Goal: Transaction & Acquisition: Book appointment/travel/reservation

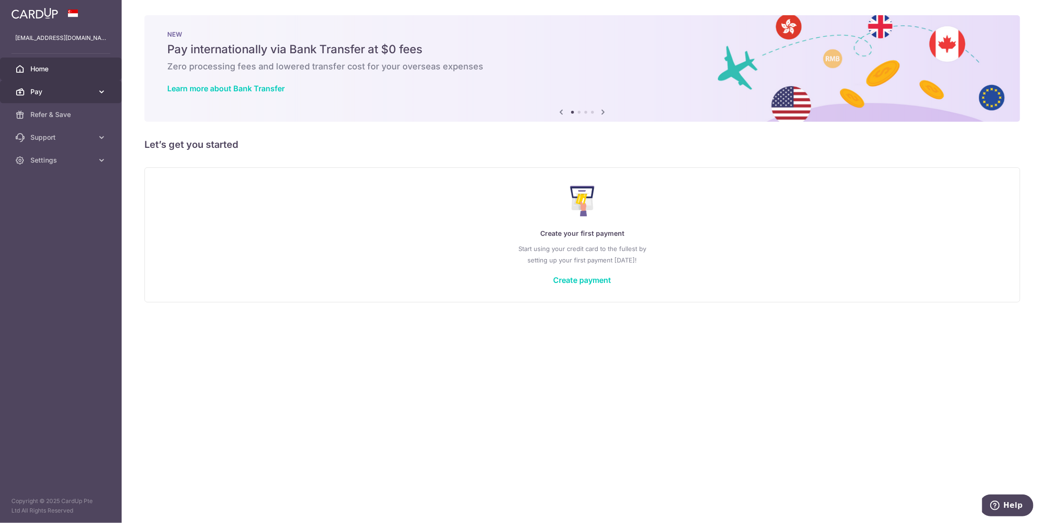
click at [47, 91] on span "Pay" at bounding box center [61, 92] width 63 height 10
click at [56, 114] on span "Payments" at bounding box center [61, 115] width 63 height 10
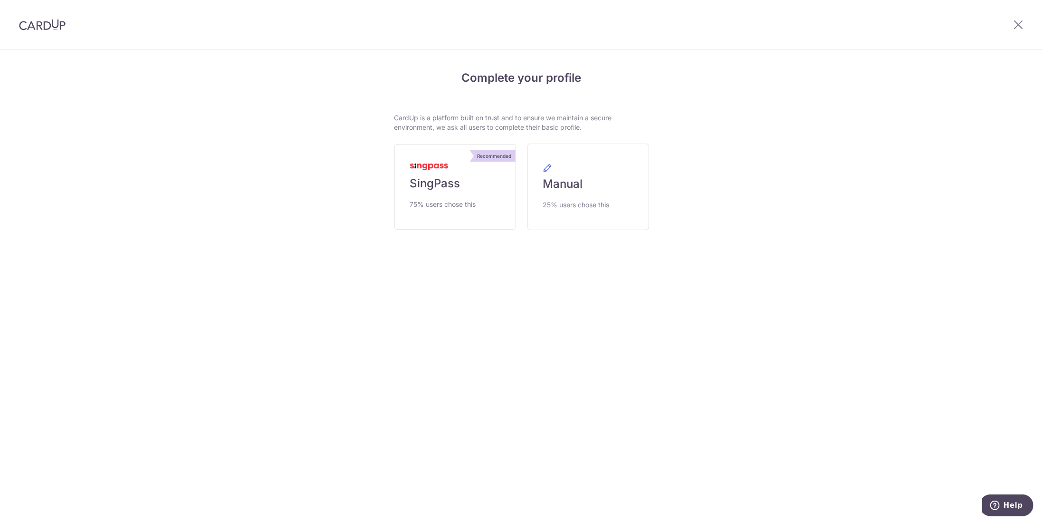
click at [426, 199] on span "75% users chose this" at bounding box center [443, 204] width 66 height 11
click at [440, 205] on span "75% users chose this" at bounding box center [443, 204] width 66 height 11
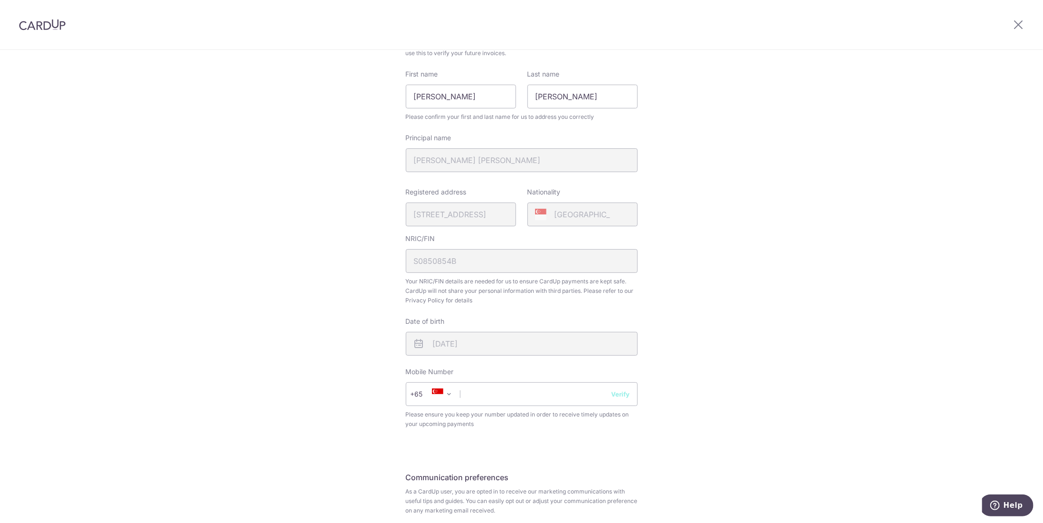
scroll to position [143, 0]
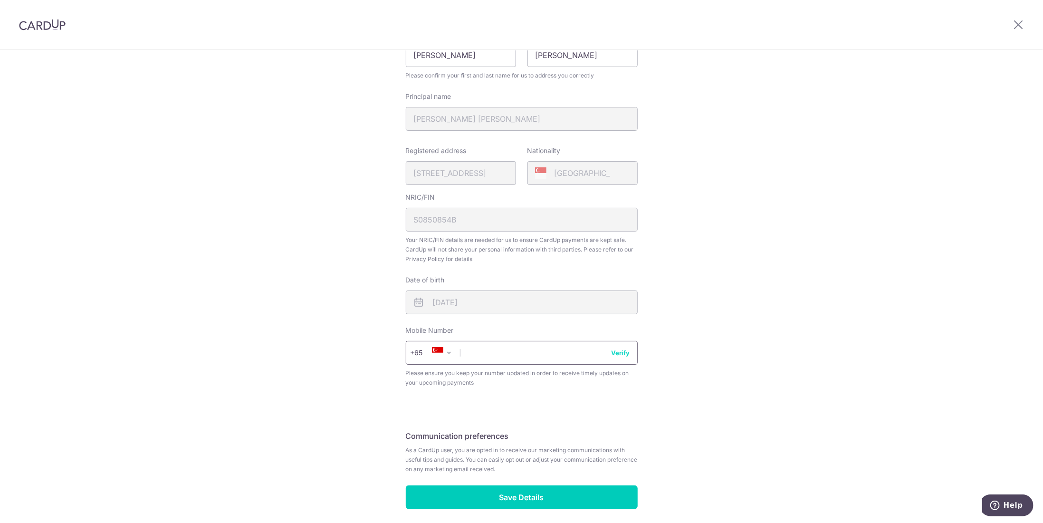
click at [510, 353] on input "text" at bounding box center [522, 353] width 232 height 24
click at [612, 357] on input "86684910" at bounding box center [522, 353] width 232 height 24
type input "86684910"
click at [615, 353] on button "Verify" at bounding box center [620, 353] width 19 height 10
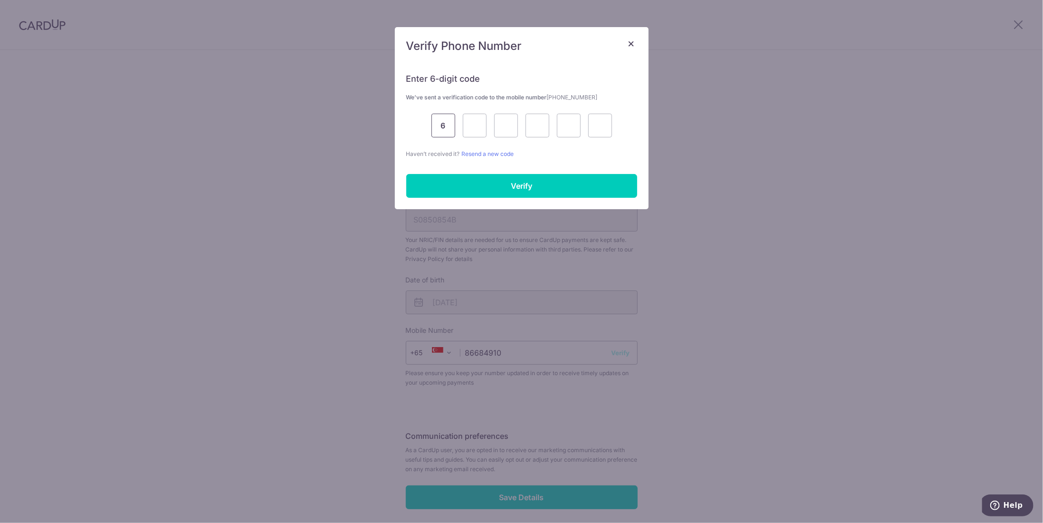
type input "6"
type input "8"
type input "6"
type input "0"
type input "1"
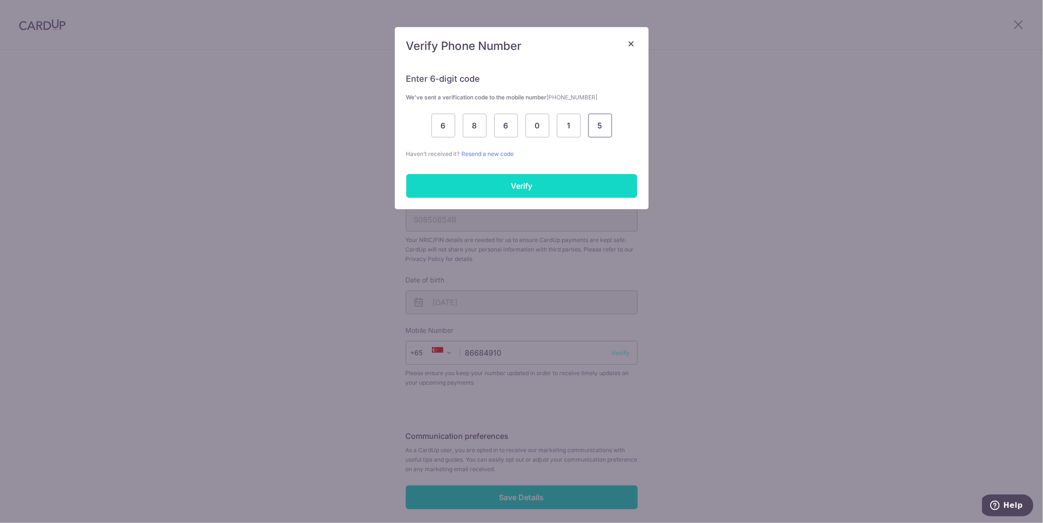
type input "5"
click at [556, 185] on input "Verify" at bounding box center [521, 186] width 231 height 24
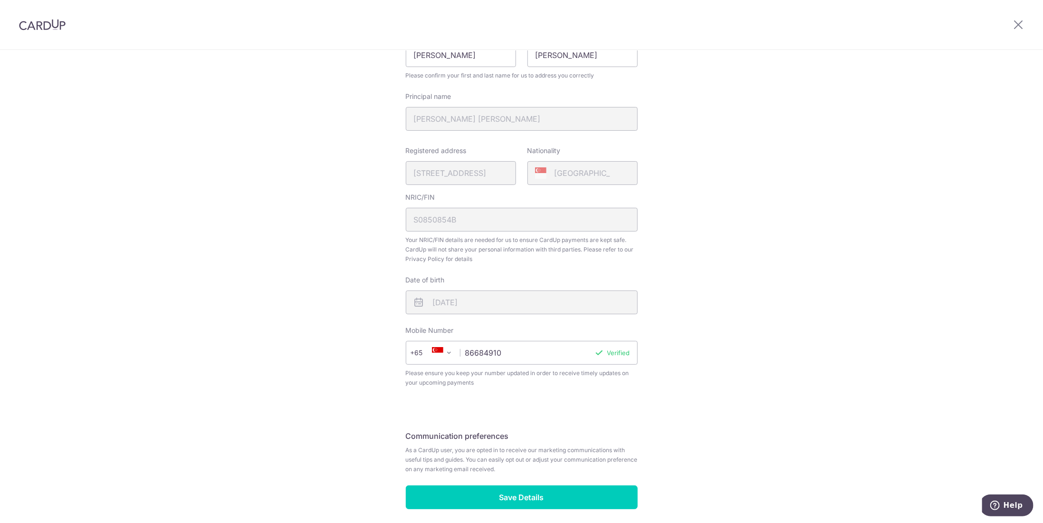
scroll to position [181, 0]
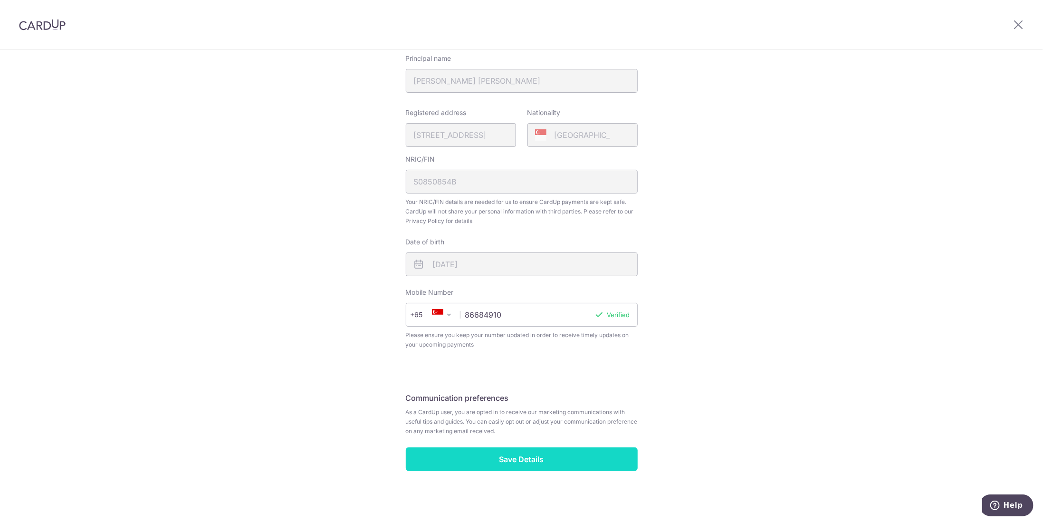
click at [538, 458] on input "Save Details" at bounding box center [522, 459] width 232 height 24
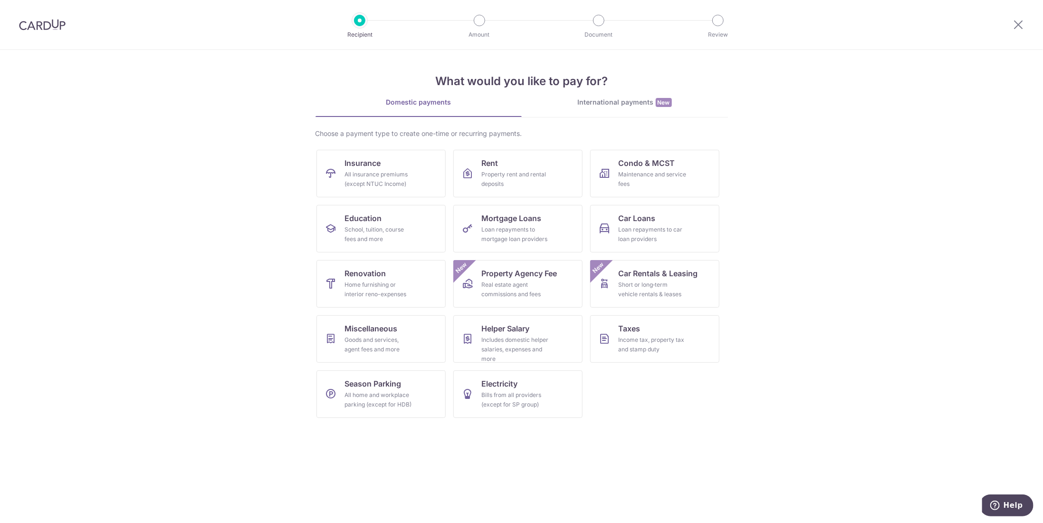
click at [26, 21] on img at bounding box center [42, 24] width 47 height 11
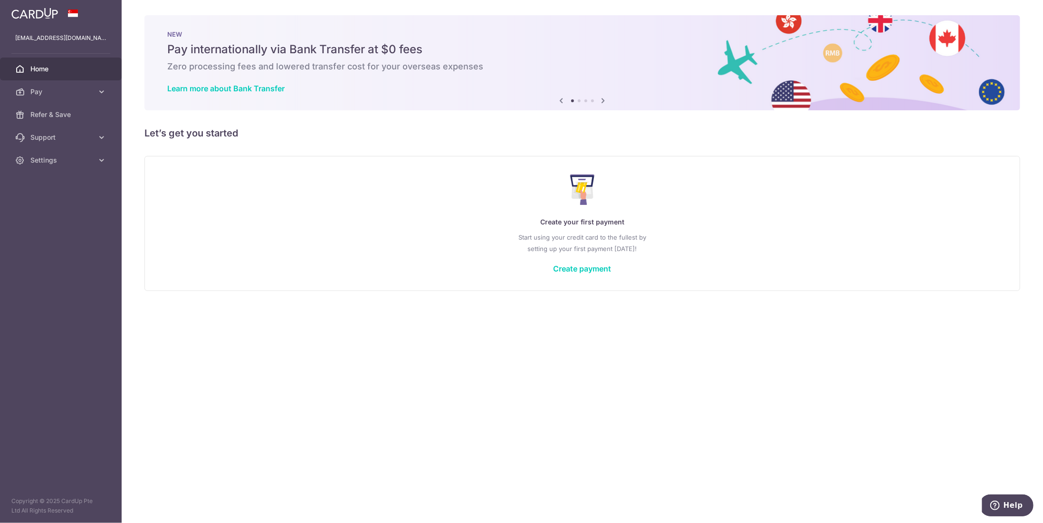
click at [850, 325] on div "× Pause Schedule Pause all future payments in this series Pause just this one p…" at bounding box center [582, 261] width 921 height 523
click at [97, 91] on icon at bounding box center [102, 92] width 10 height 10
click at [34, 162] on span "Cards" at bounding box center [61, 160] width 63 height 10
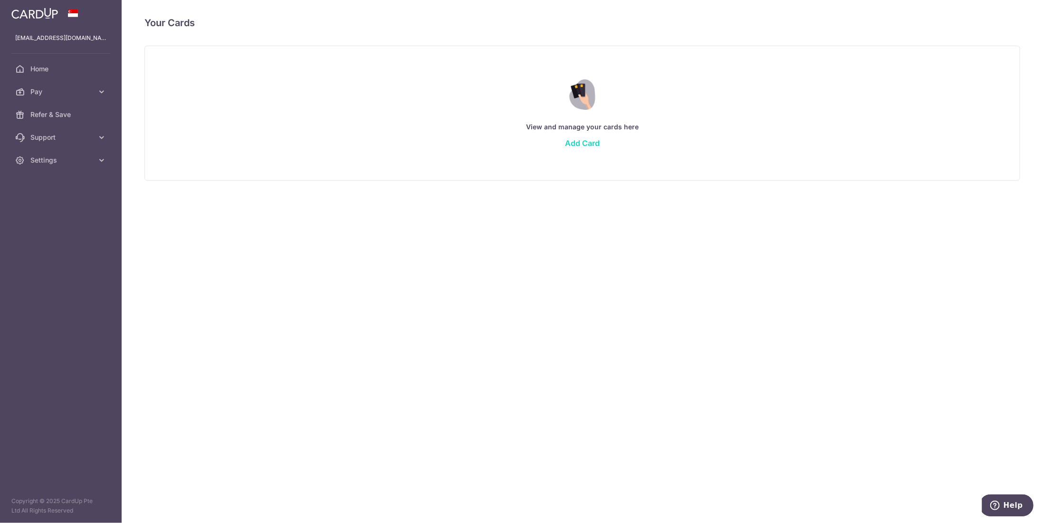
click at [573, 143] on link "Add Card" at bounding box center [582, 143] width 35 height 10
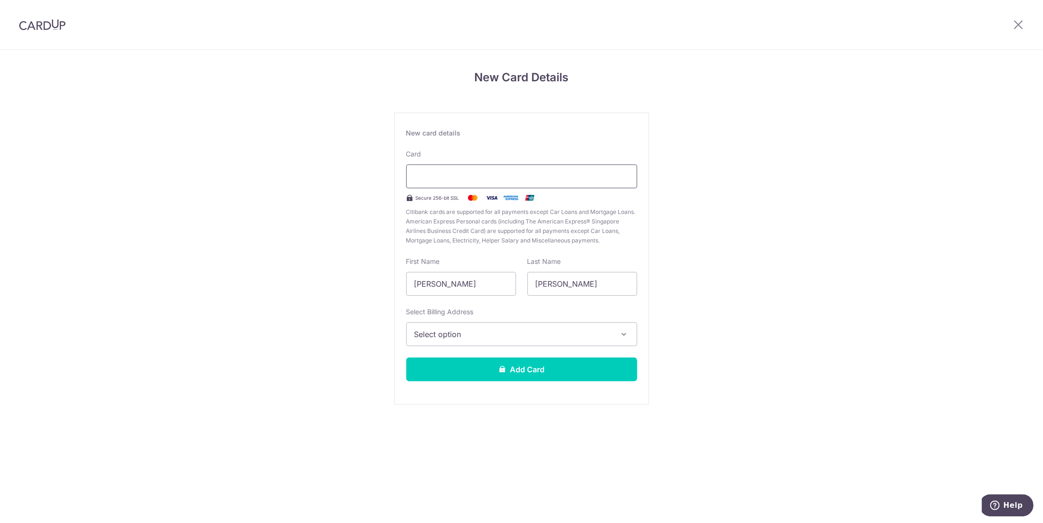
click at [516, 186] on div at bounding box center [521, 176] width 231 height 24
click at [479, 285] on input "[PERSON_NAME]" at bounding box center [461, 284] width 110 height 24
drag, startPoint x: 478, startPoint y: 286, endPoint x: 403, endPoint y: 286, distance: 75.1
click at [403, 286] on div "First Name Chiang Chen" at bounding box center [460, 276] width 121 height 39
click at [453, 335] on span "Select option" at bounding box center [513, 333] width 198 height 11
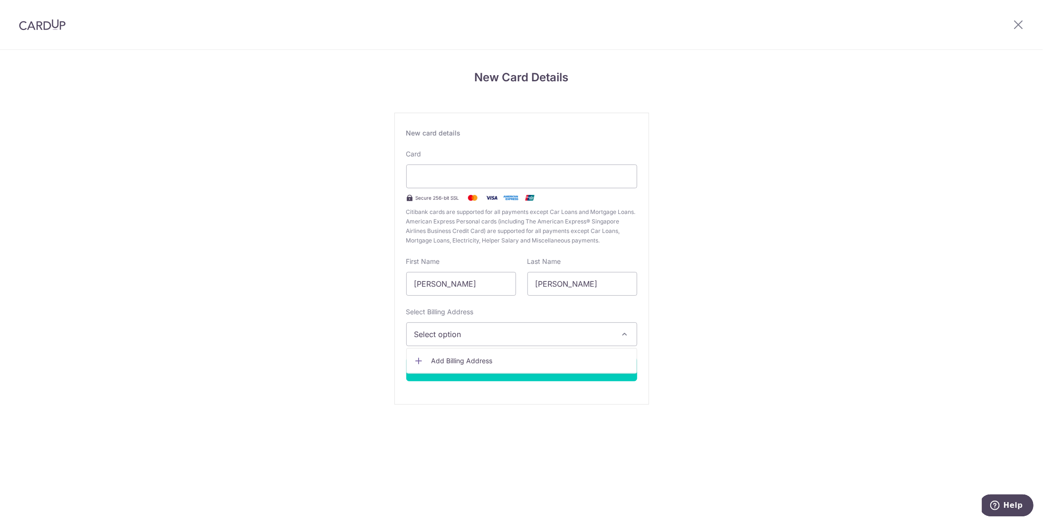
click at [499, 309] on div "Select Billing Address Select option Add Billing Address" at bounding box center [521, 326] width 231 height 39
click at [471, 333] on span "Select option" at bounding box center [513, 333] width 198 height 11
click at [458, 359] on span "Add Billing Address" at bounding box center [530, 361] width 198 height 10
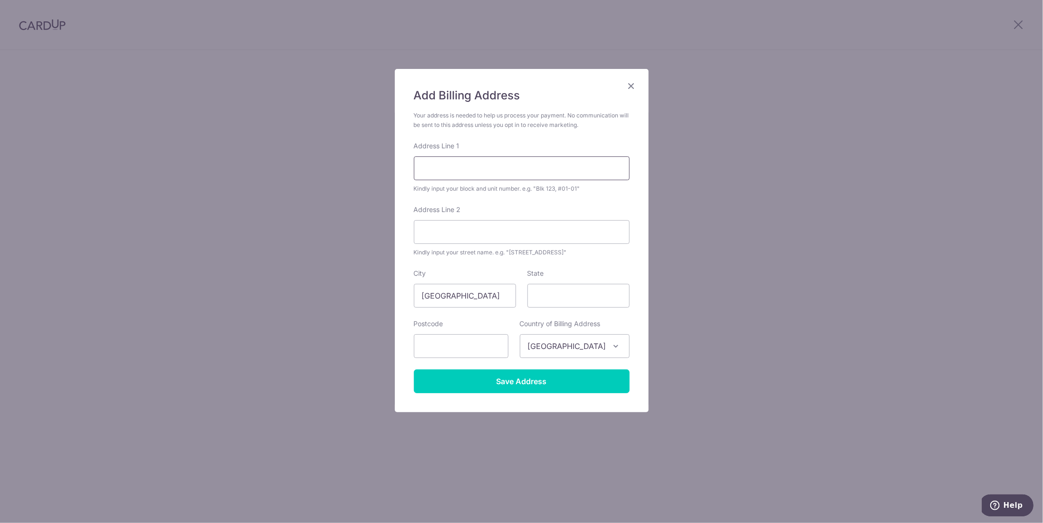
click at [449, 169] on input "Address Line 1" at bounding box center [522, 168] width 216 height 24
type input "1"
type input "Blk 166, #06-343"
click at [459, 233] on input "Address Line 2" at bounding box center [522, 232] width 216 height 24
type input "Tampines St 12"
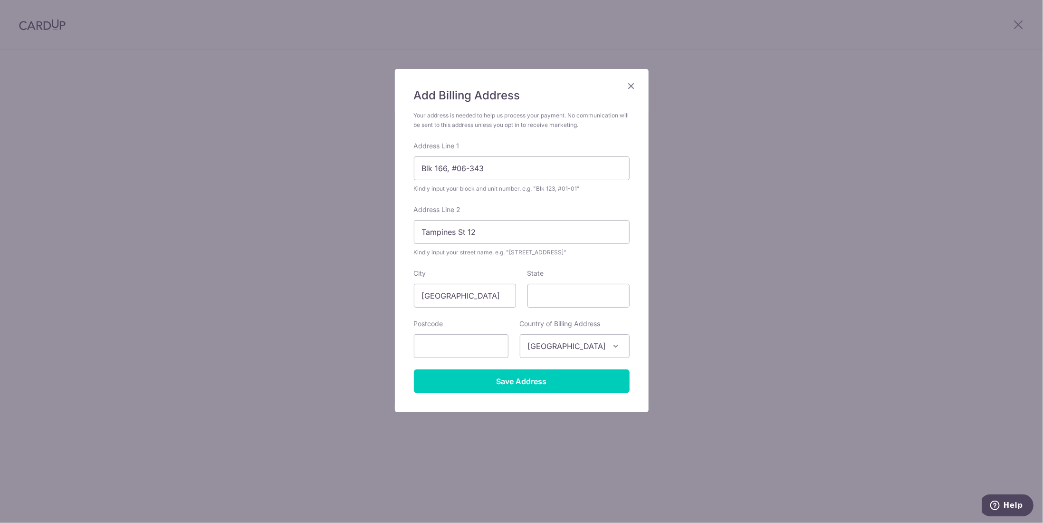
click at [498, 268] on div "City Singapore" at bounding box center [465, 287] width 102 height 39
click at [464, 352] on input "text" at bounding box center [461, 346] width 95 height 24
type input "521166"
click at [492, 382] on input "Save Address" at bounding box center [522, 381] width 216 height 24
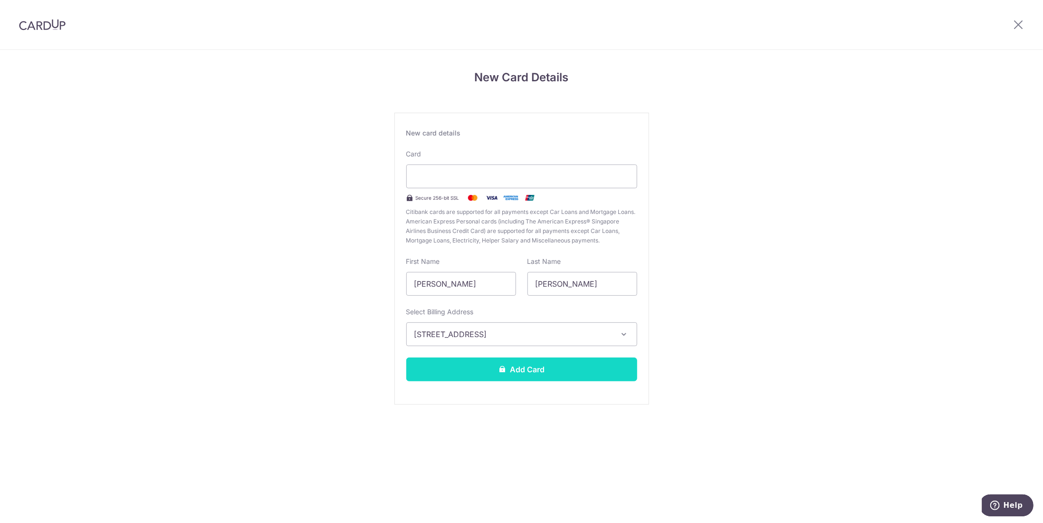
click at [493, 371] on button "Add Card" at bounding box center [521, 369] width 231 height 24
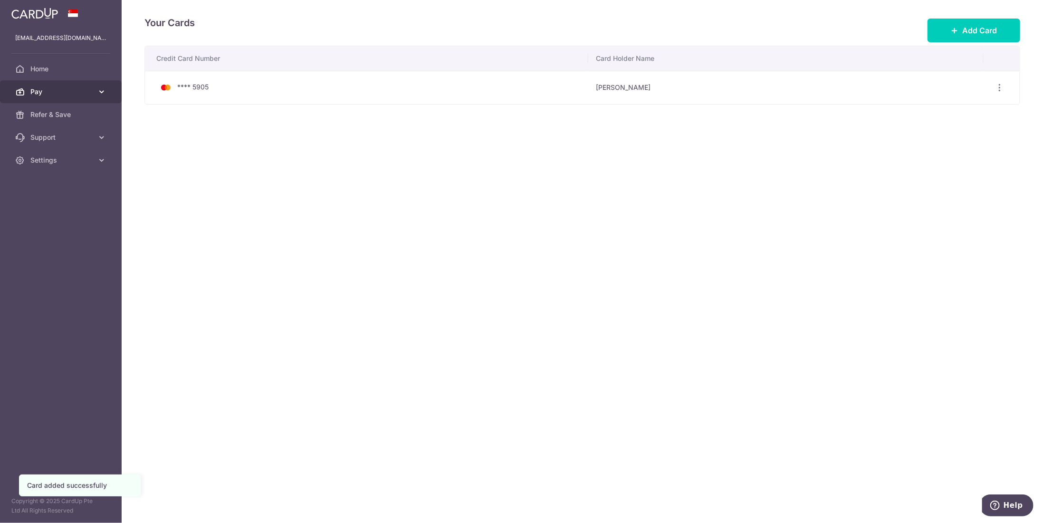
click at [40, 94] on span "Pay" at bounding box center [61, 92] width 63 height 10
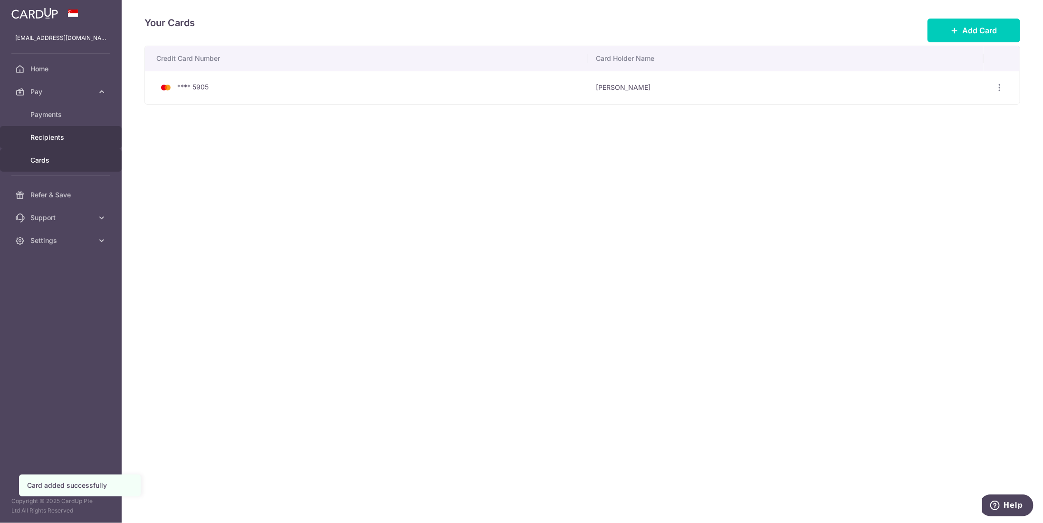
click at [44, 135] on span "Recipients" at bounding box center [61, 138] width 63 height 10
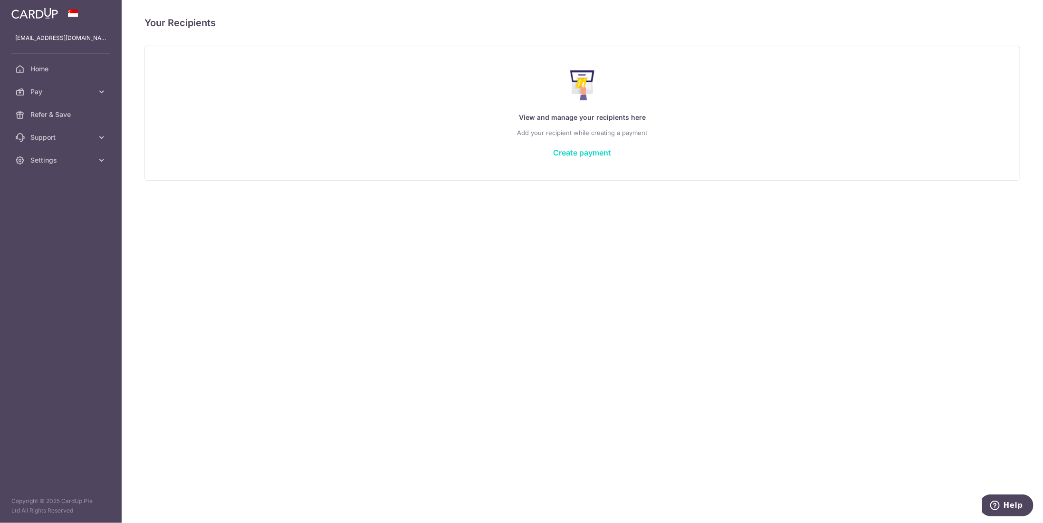
click at [577, 150] on link "Create payment" at bounding box center [582, 153] width 58 height 10
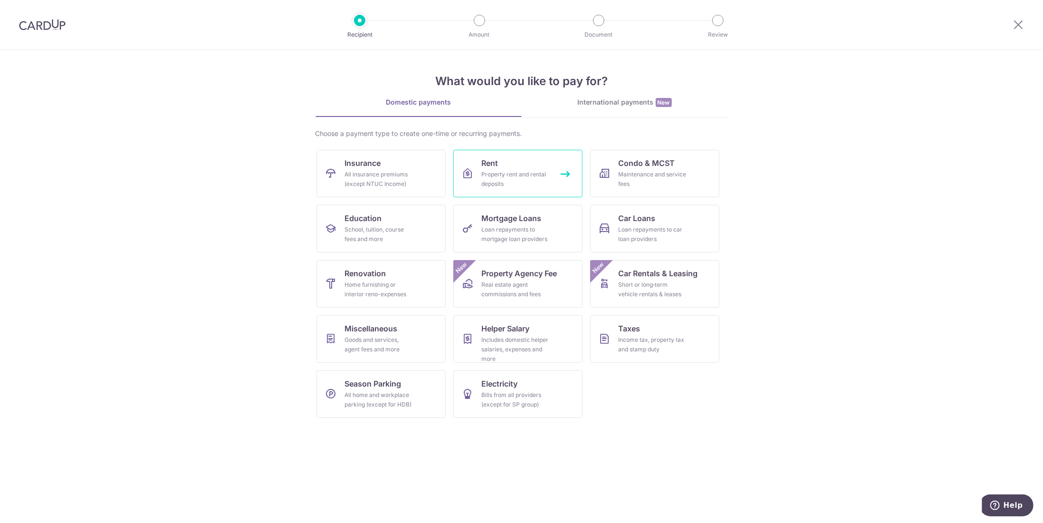
click at [509, 173] on div "Property rent and rental deposits" at bounding box center [516, 179] width 68 height 19
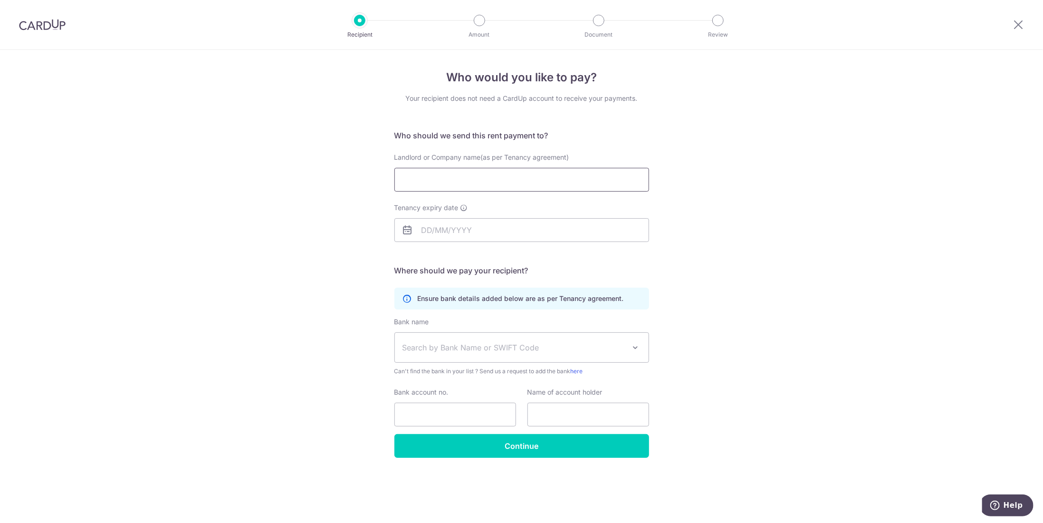
click at [443, 179] on input "Landlord or Company name(as per Tenancy agreement)" at bounding box center [521, 180] width 255 height 24
type input "OH JIN YI"
click at [426, 229] on input "Tenancy expiry date" at bounding box center [521, 230] width 255 height 24
click at [527, 254] on link "Next" at bounding box center [528, 255] width 11 height 11
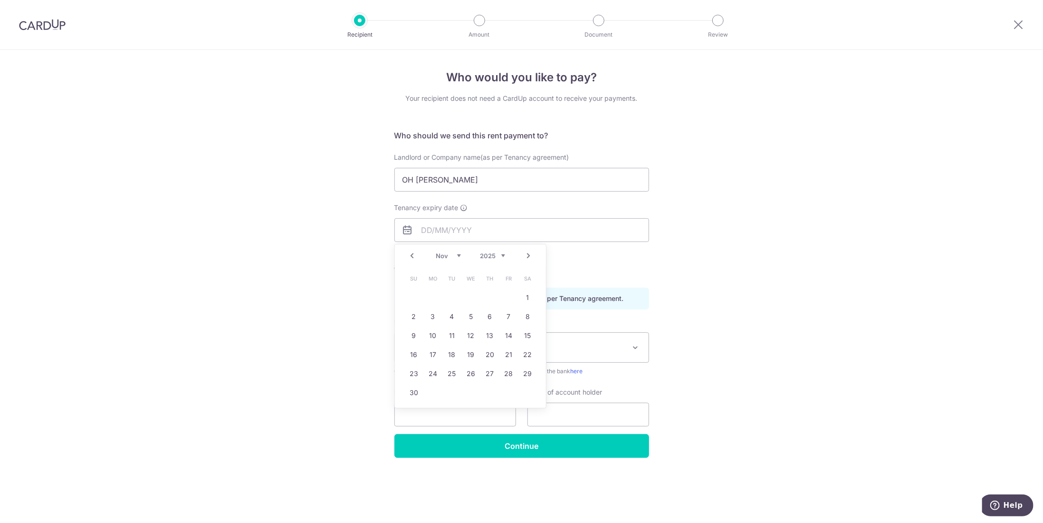
click at [527, 254] on link "Next" at bounding box center [528, 255] width 11 height 11
click at [530, 255] on link "Next" at bounding box center [528, 255] width 11 height 11
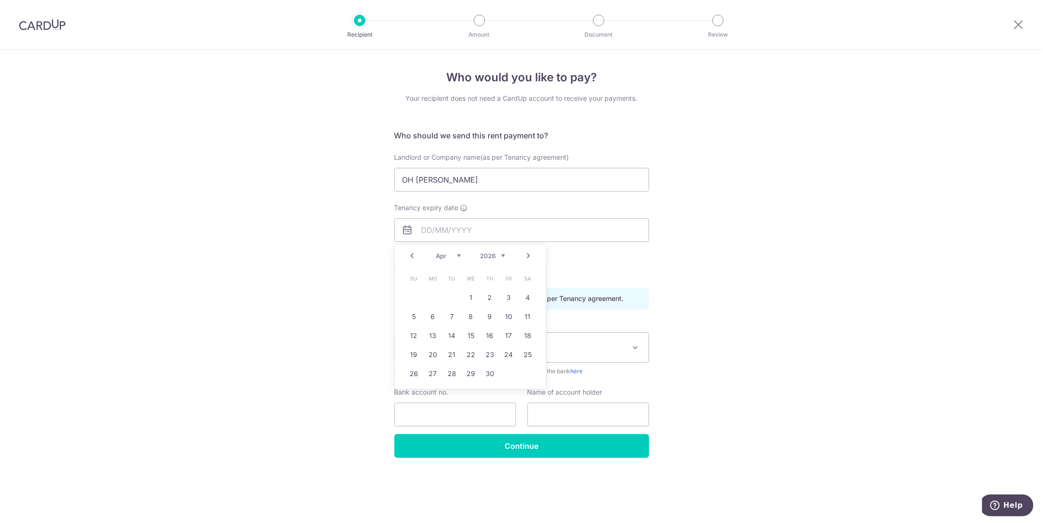
click at [530, 255] on link "Next" at bounding box center [528, 255] width 11 height 11
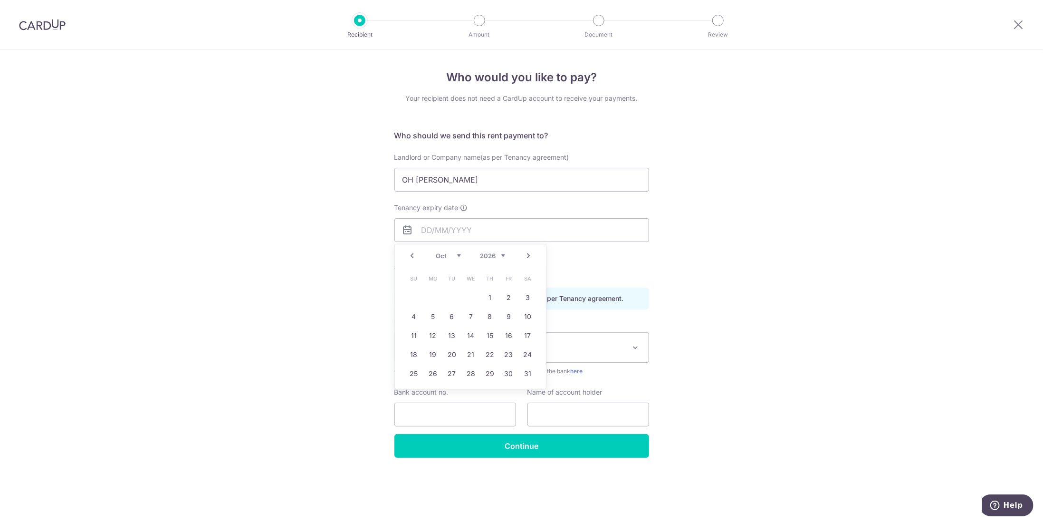
click at [530, 255] on link "Next" at bounding box center [528, 255] width 11 height 11
click at [451, 355] on link "19" at bounding box center [451, 354] width 15 height 15
type input "19/01/2027"
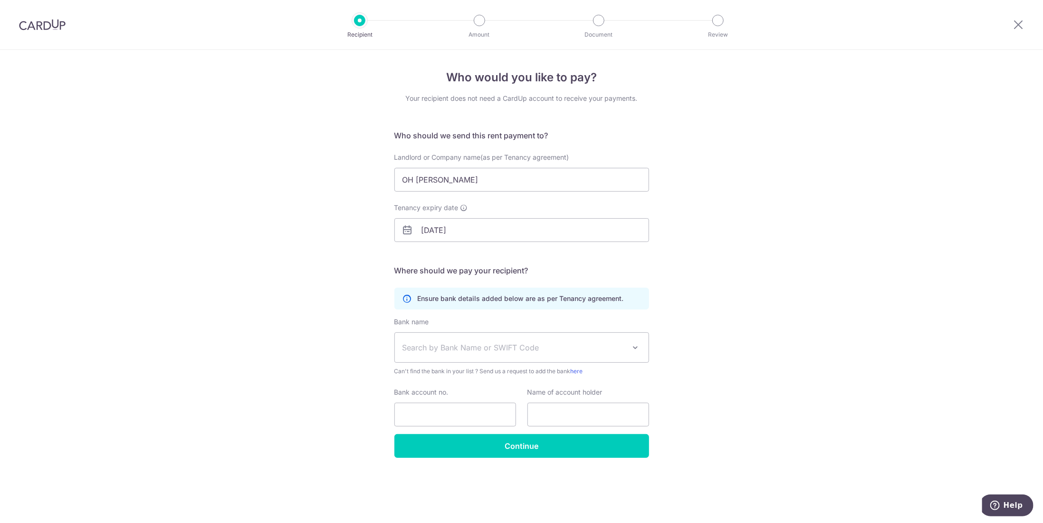
click at [495, 347] on span "Search by Bank Name or SWIFT Code" at bounding box center [513, 347] width 223 height 11
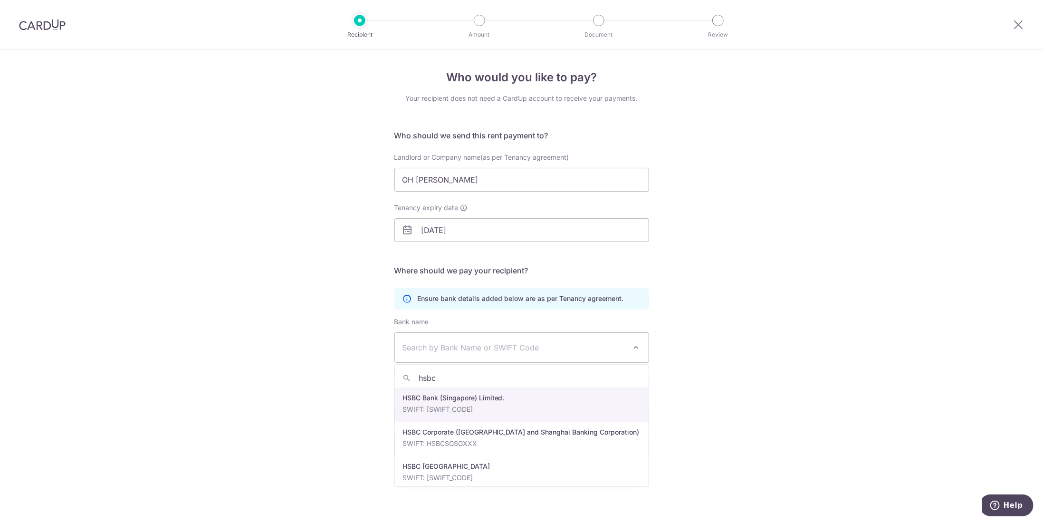
type input "hsbc"
select select "23560"
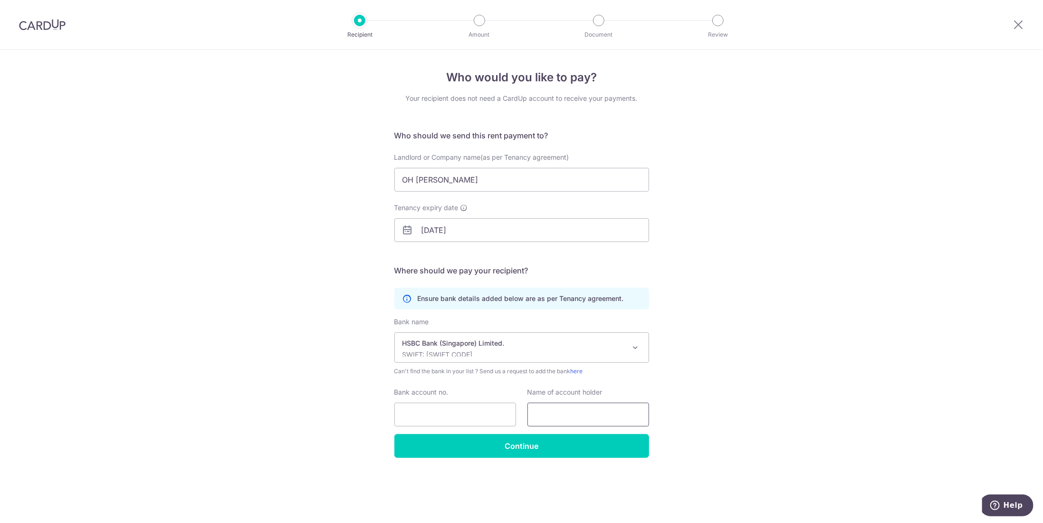
click at [558, 411] on input "text" at bounding box center [588, 414] width 122 height 24
type input "OH JIN YI"
click at [466, 414] on input "Bank account no." at bounding box center [455, 414] width 122 height 24
paste input "043258441221"
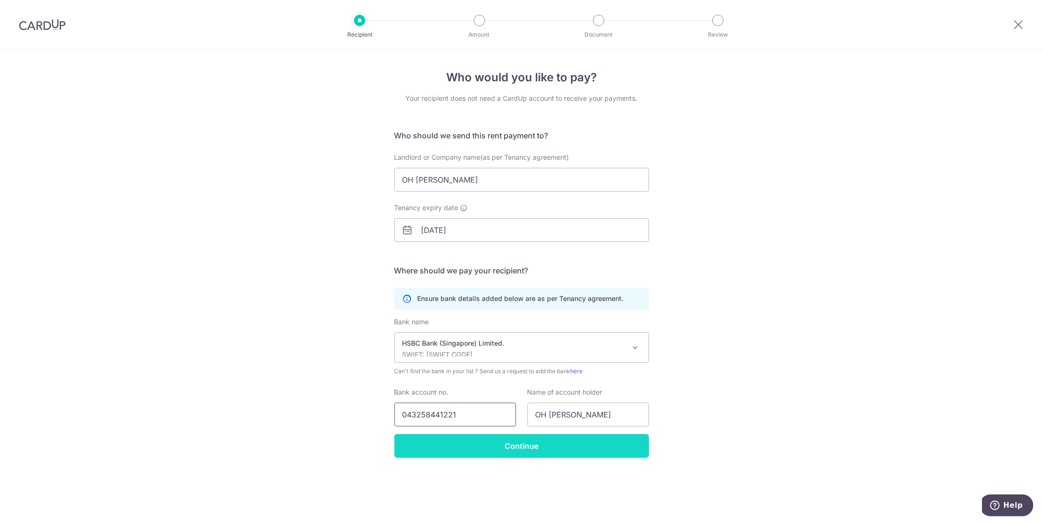
type input "043258441221"
click at [520, 444] on input "Continue" at bounding box center [521, 446] width 255 height 24
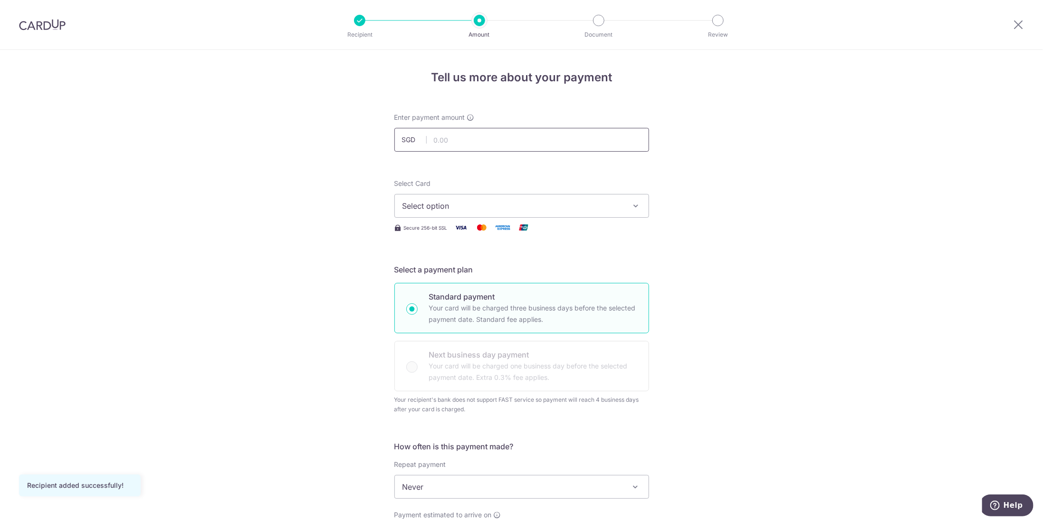
click at [458, 137] on input "text" at bounding box center [521, 140] width 255 height 24
type input "24,000.00"
click at [434, 202] on span "Select option" at bounding box center [512, 205] width 221 height 11
click at [442, 272] on span "**** 5905" at bounding box center [443, 273] width 37 height 11
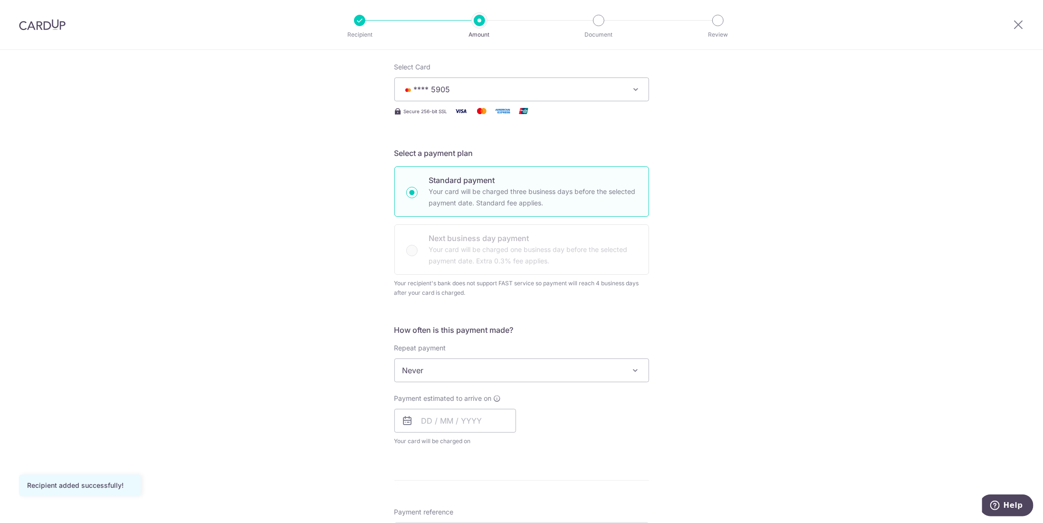
scroll to position [143, 0]
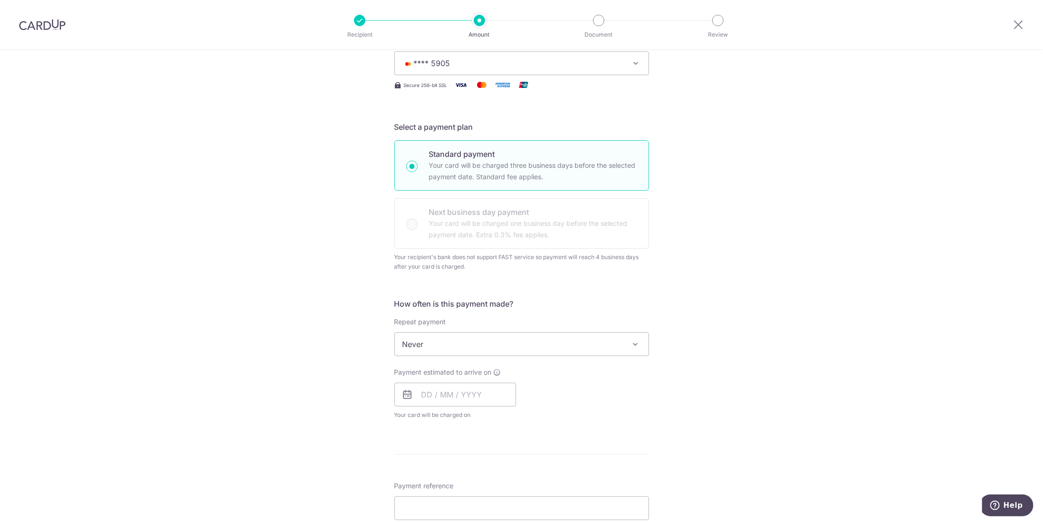
click at [428, 343] on span "Never" at bounding box center [522, 344] width 254 height 23
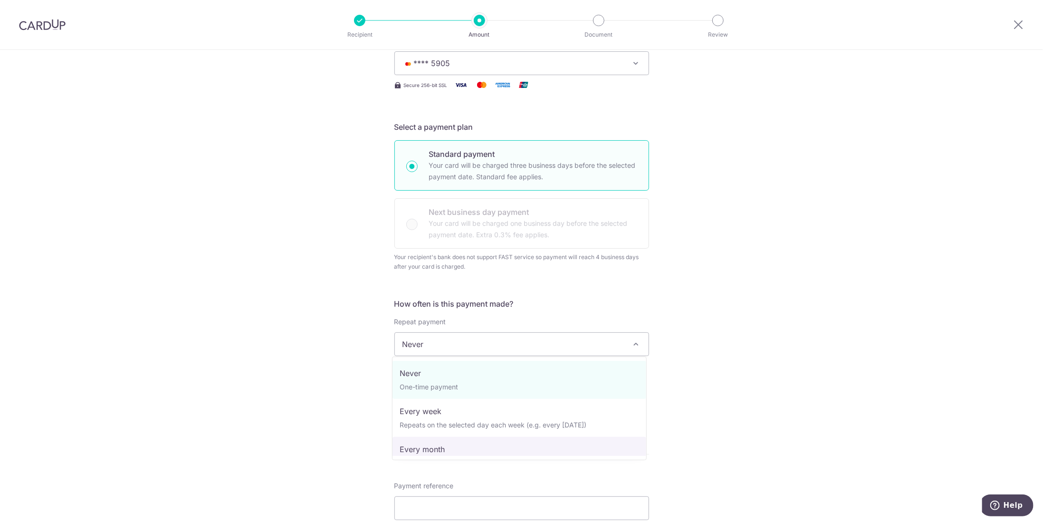
select select "3"
type input "[DATE]"
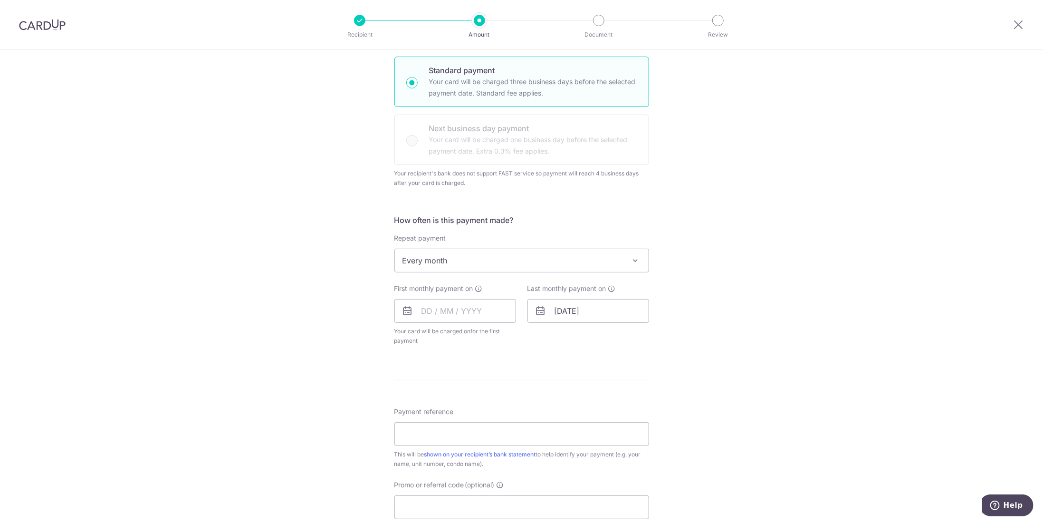
scroll to position [238, 0]
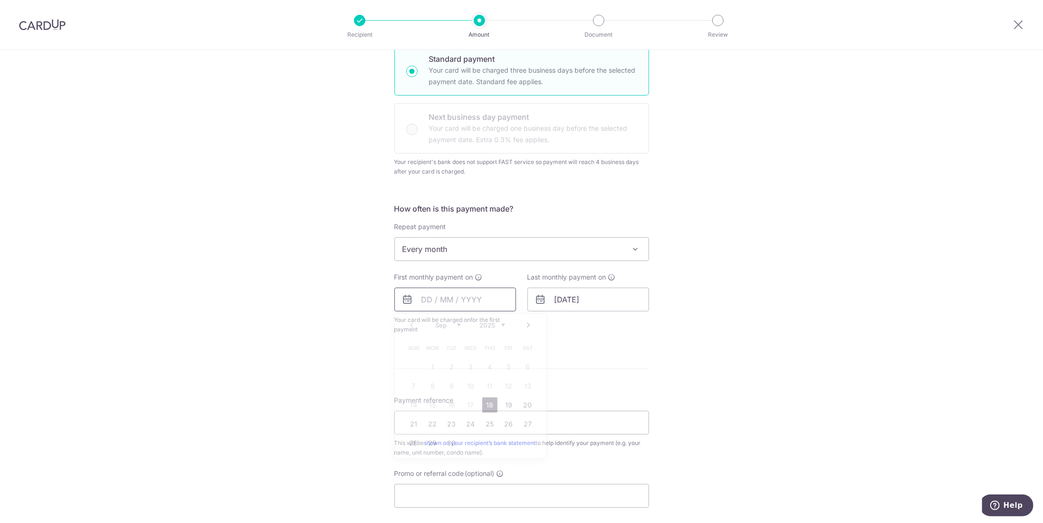
click at [421, 300] on input "text" at bounding box center [455, 299] width 122 height 24
click at [510, 410] on link "19" at bounding box center [508, 404] width 15 height 15
type input "[DATE]"
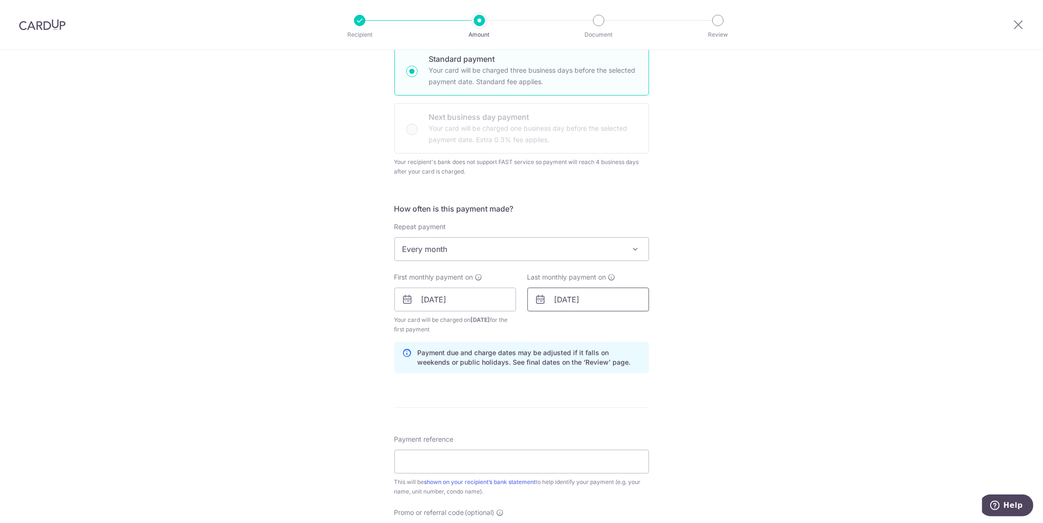
click at [600, 299] on input "[DATE]" at bounding box center [588, 299] width 122 height 24
click at [632, 324] on select "2025 2026 2027 2028 2029 2030 2031 2032 2033 2034 2035" at bounding box center [625, 325] width 25 height 8
click at [564, 423] on link "19" at bounding box center [565, 423] width 15 height 15
type input "[DATE]"
click at [730, 333] on div "Tell us more about your payment Enter payment amount SGD 24,000.00 24000.00 Rec…" at bounding box center [521, 277] width 1043 height 931
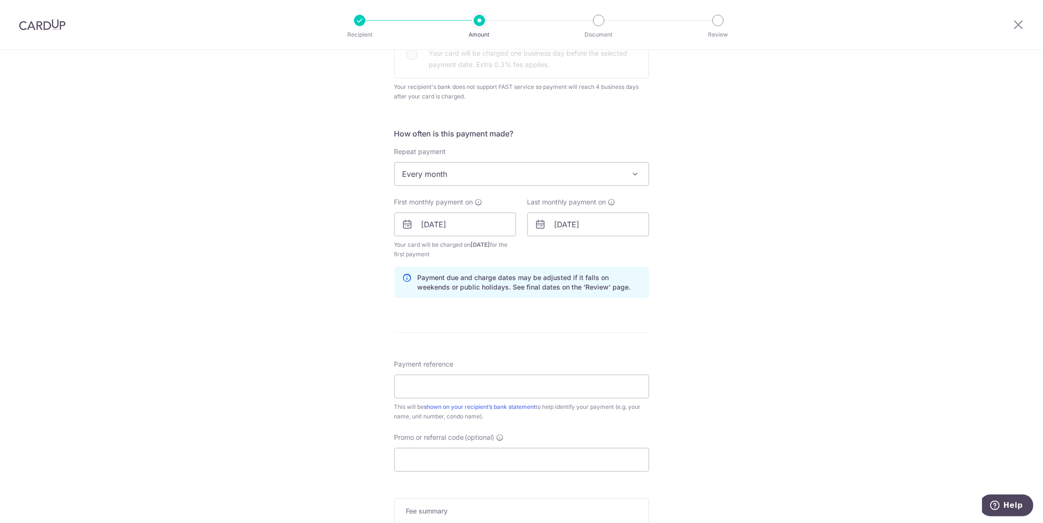
scroll to position [333, 0]
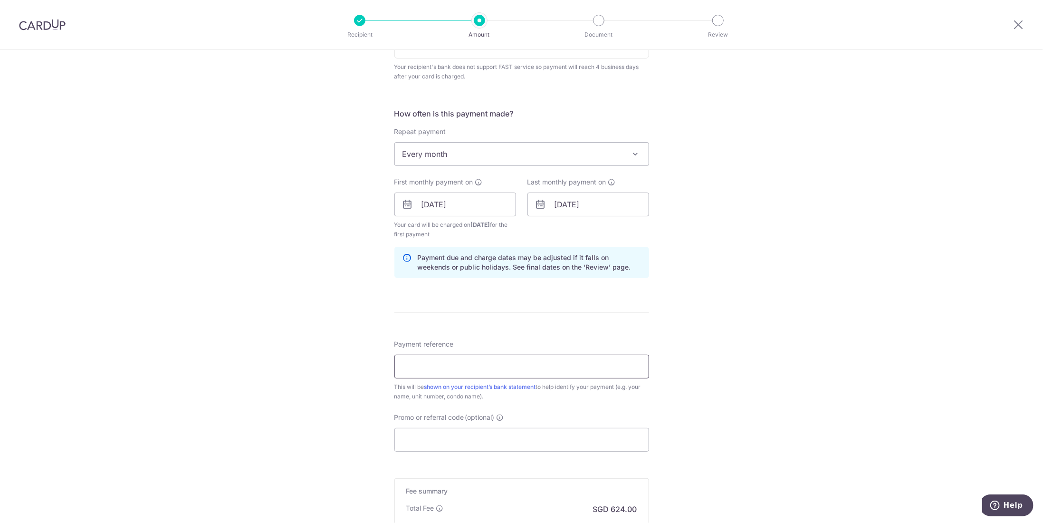
click at [487, 370] on input "Payment reference" at bounding box center [521, 366] width 255 height 24
type input "238107 14-01"
click at [495, 439] on input "Promo or referral code (optional)" at bounding box center [521, 440] width 255 height 24
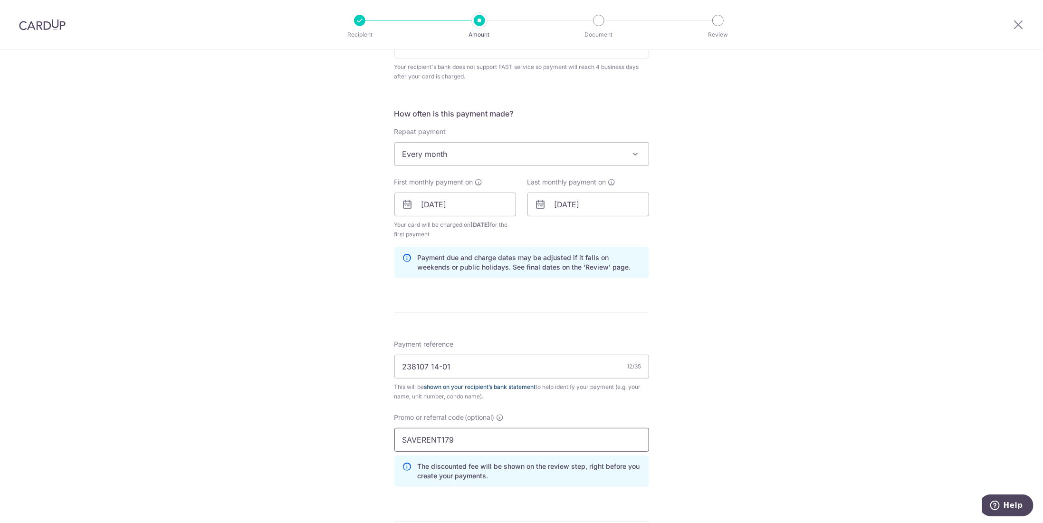
scroll to position [497, 0]
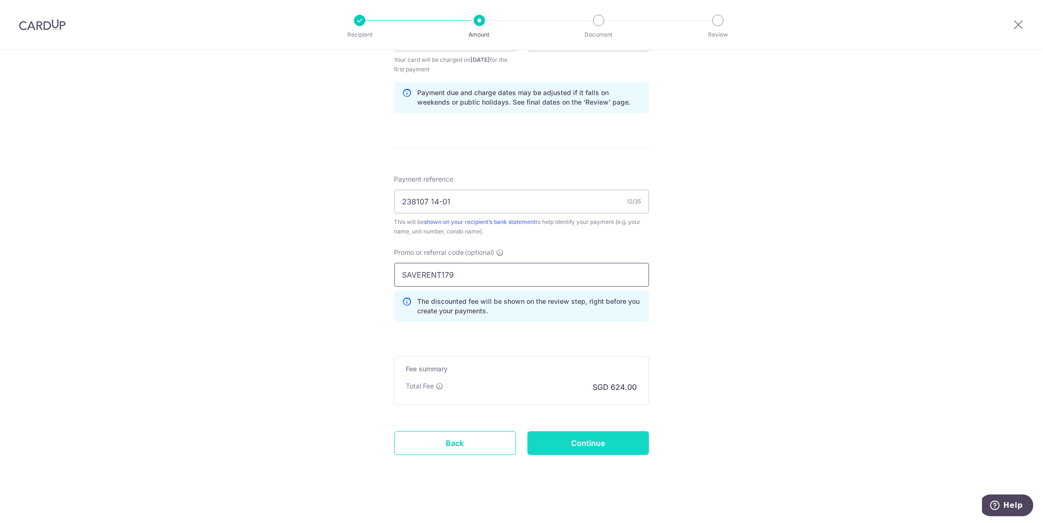
type input "SAVERENT179"
click at [586, 438] on input "Continue" at bounding box center [588, 443] width 122 height 24
type input "Create Schedule"
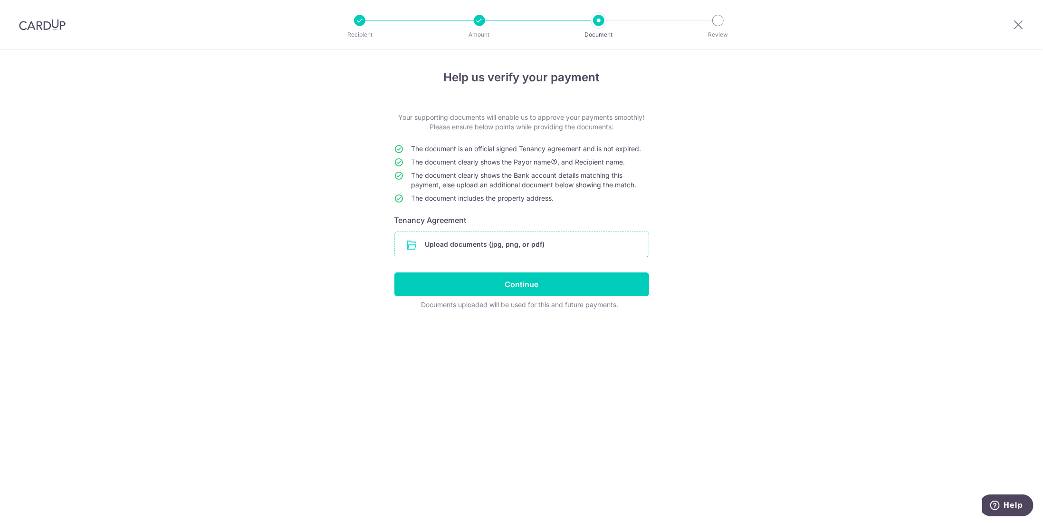
click at [504, 242] on input "file" at bounding box center [522, 244] width 254 height 25
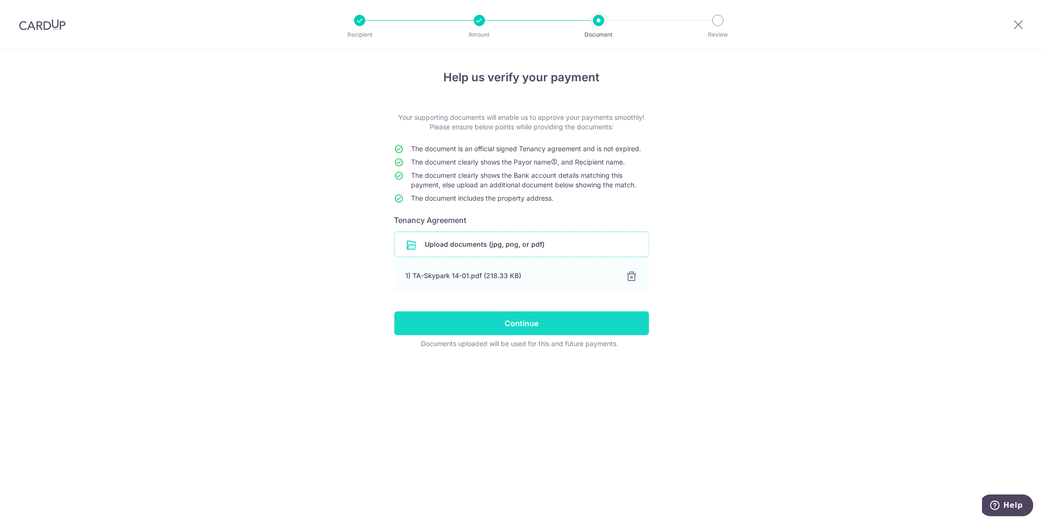
click at [532, 323] on input "Continue" at bounding box center [521, 323] width 255 height 24
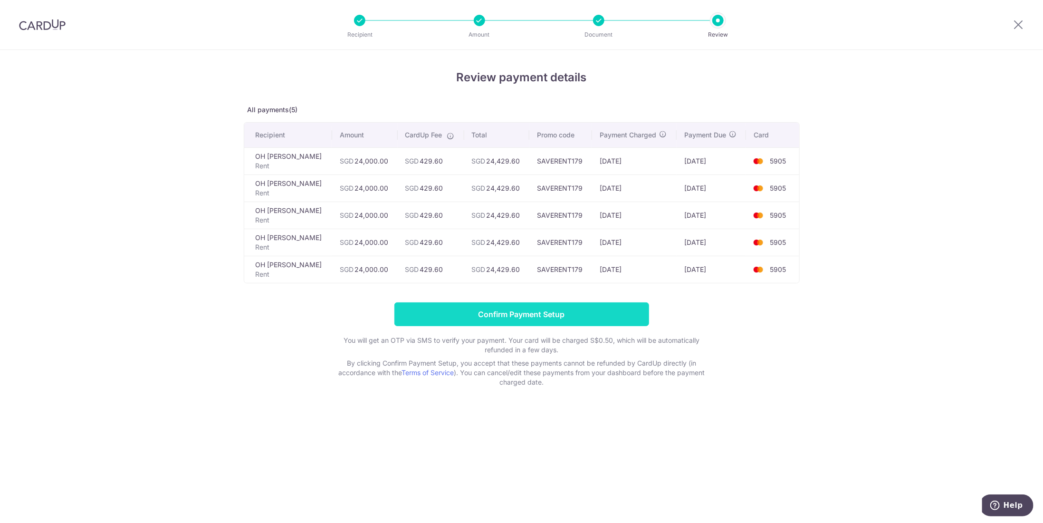
click at [528, 315] on input "Confirm Payment Setup" at bounding box center [521, 314] width 255 height 24
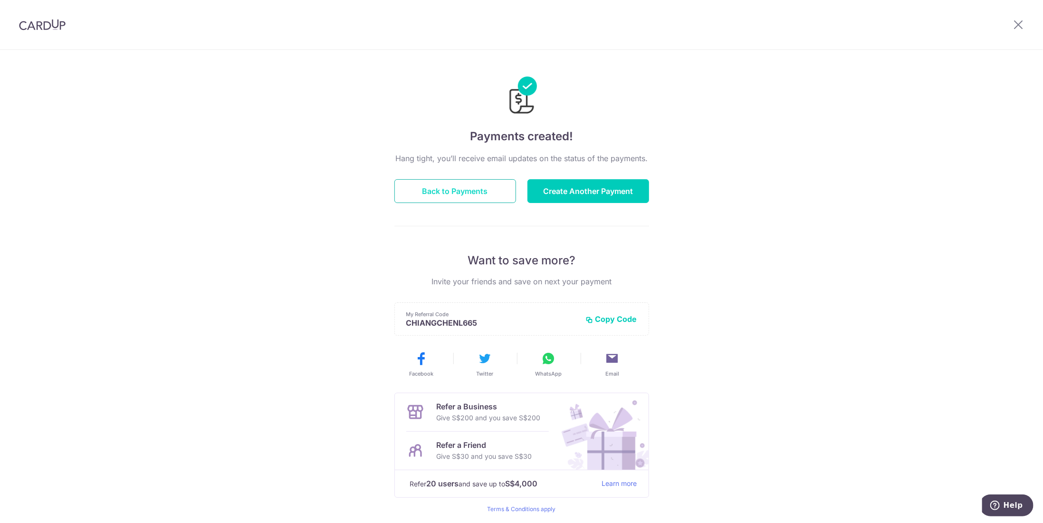
click at [431, 196] on button "Back to Payments" at bounding box center [455, 191] width 122 height 24
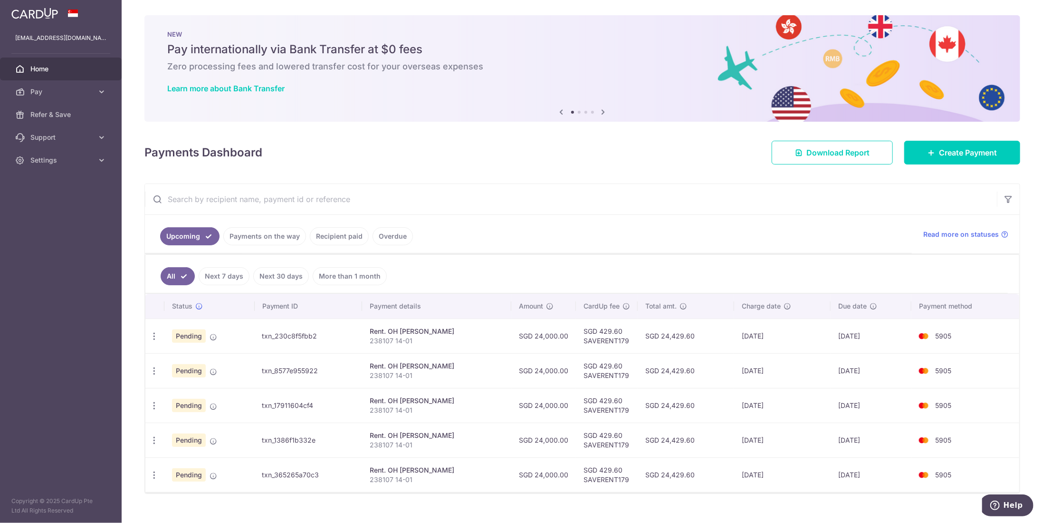
click at [495, 246] on ul "Upcoming Payments on the way Recipient paid Overdue" at bounding box center [528, 234] width 767 height 38
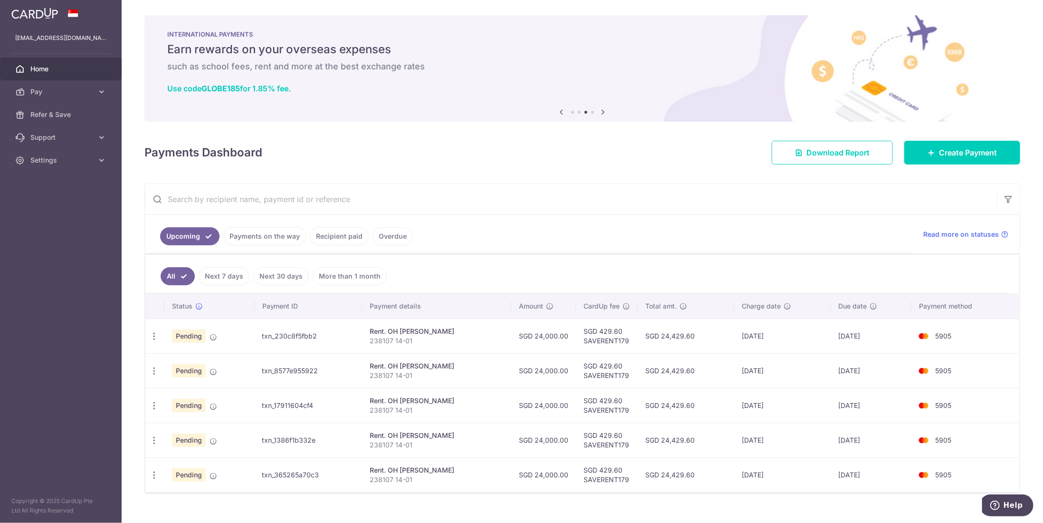
drag, startPoint x: 1035, startPoint y: 129, endPoint x: 799, endPoint y: 24, distance: 258.6
click at [799, 24] on div "INTERNATIONAL PAYMENTS Earn rewards on your overseas expenses such as school fe…" at bounding box center [582, 62] width 876 height 95
